Goal: Navigation & Orientation: Understand site structure

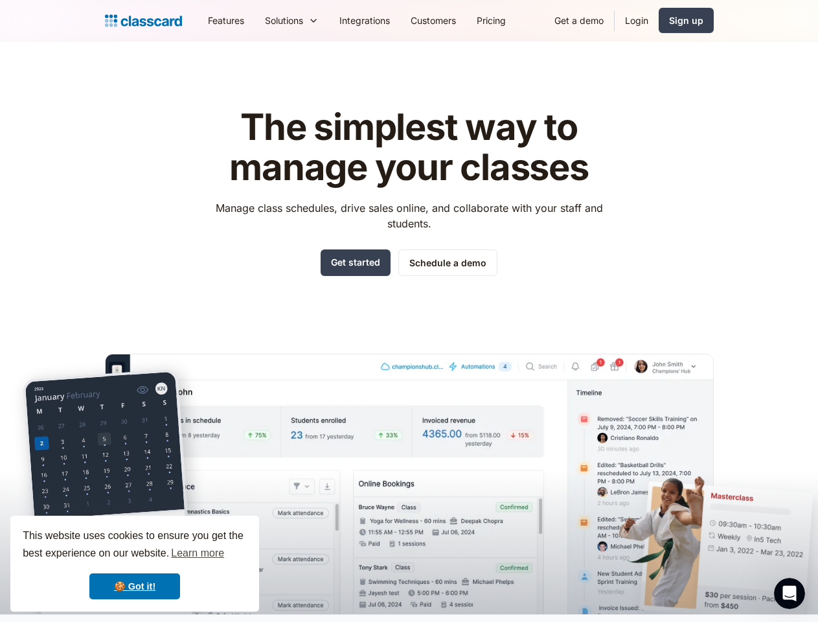
click at [409, 311] on div "The simplest way to manage your classes Manage class schedules, drive sales onl…" at bounding box center [409, 350] width 609 height 527
click at [135, 564] on div "This website uses cookies to ensure you get the best experience on our website.…" at bounding box center [134, 564] width 249 height 96
click at [455, 20] on nav "Features Resources Blog The latest industry news, updates and info. Customer st…" at bounding box center [456, 20] width 516 height 29
click at [255, 20] on div "Solutions Sports academy Swim school Dance studio Gymnastics Music school Marti…" at bounding box center [292, 20] width 74 height 29
click at [790, 593] on icon "Open Intercom Messenger" at bounding box center [789, 593] width 21 height 21
